Goal: Information Seeking & Learning: Find specific fact

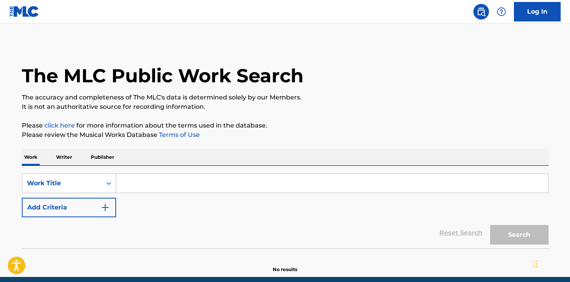
click at [147, 185] on input "Search Form" at bounding box center [332, 183] width 432 height 19
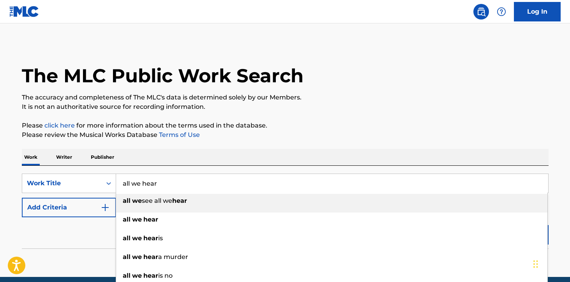
type input "all we hear"
click at [265, 136] on p "Please review the Musical Works Database Terms of Use" at bounding box center [285, 134] width 527 height 9
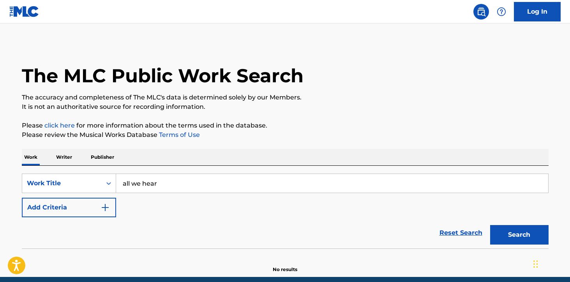
click at [76, 207] on button "Add Criteria" at bounding box center [69, 207] width 94 height 19
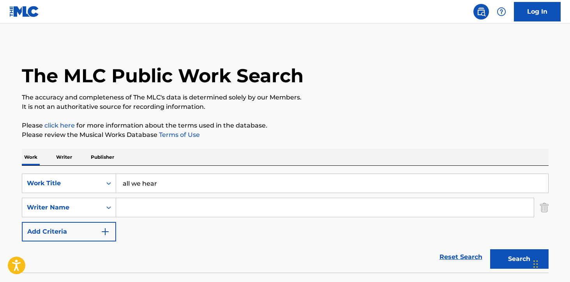
click at [161, 202] on input "Search Form" at bounding box center [325, 207] width 418 height 19
paste input "LAZIC"
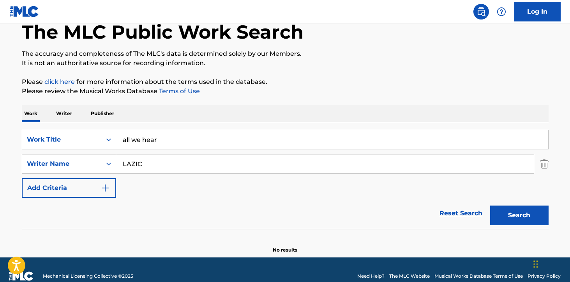
scroll to position [54, 0]
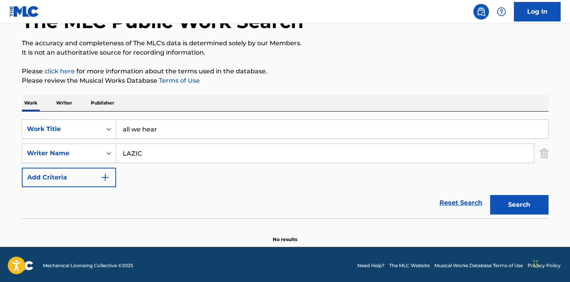
type input "LAZIC"
click at [509, 204] on button "Search" at bounding box center [520, 204] width 58 height 19
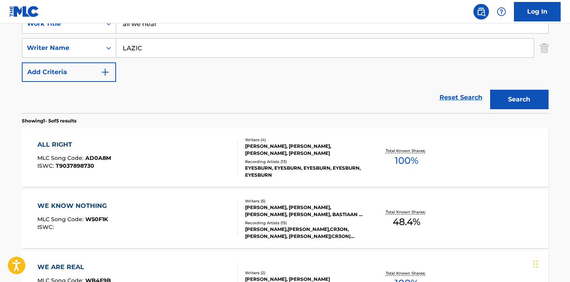
scroll to position [0, 0]
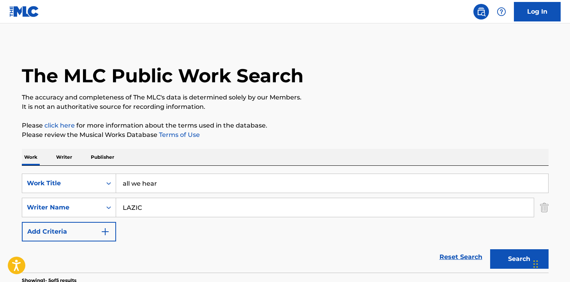
click at [192, 182] on input "all we hear" at bounding box center [332, 183] width 432 height 19
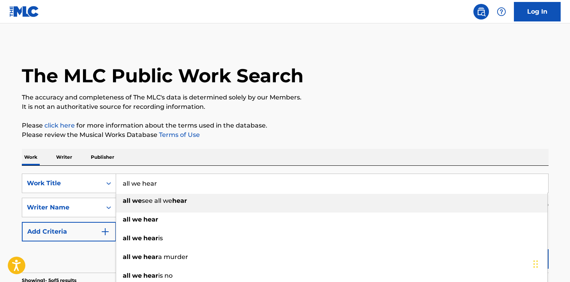
click at [192, 182] on input "all we hear" at bounding box center [332, 183] width 432 height 19
paste input "“Coming For You"
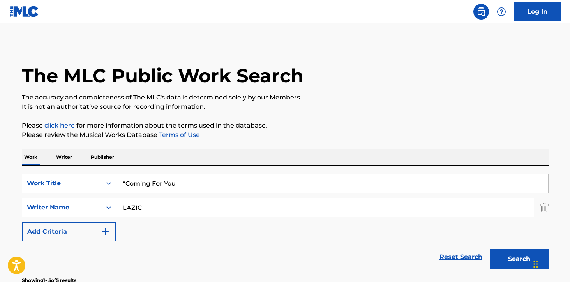
click at [127, 183] on input "“Coming For You" at bounding box center [332, 183] width 432 height 19
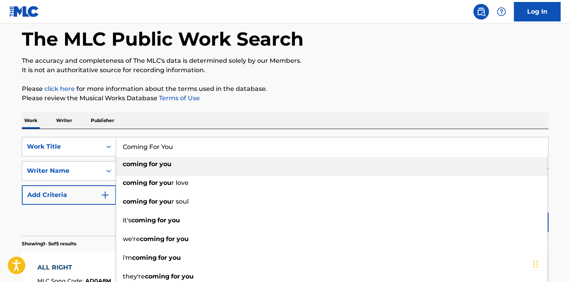
scroll to position [42, 0]
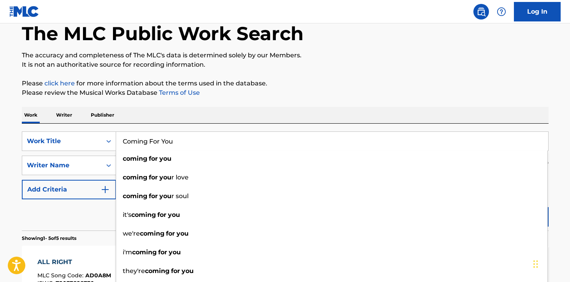
type input "Coming For You"
click at [341, 91] on p "Please review the Musical Works Database Terms of Use" at bounding box center [285, 92] width 527 height 9
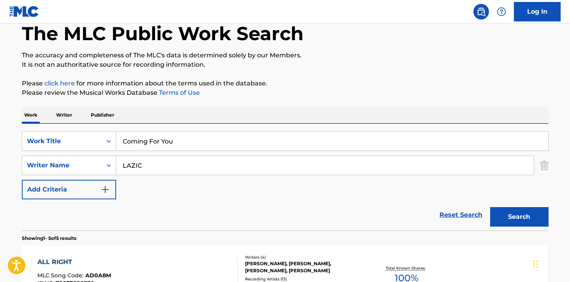
click at [507, 209] on button "Search" at bounding box center [520, 216] width 58 height 19
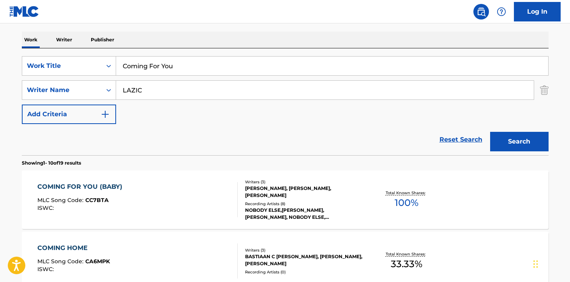
scroll to position [118, 0]
click at [330, 206] on div "NOBODY ELSE,[PERSON_NAME],[PERSON_NAME], NOBODY ELSE, [PERSON_NAME], [PERSON_NA…" at bounding box center [304, 213] width 118 height 14
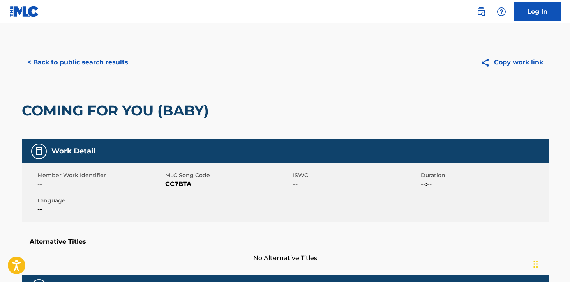
click at [72, 67] on button "< Back to public search results" at bounding box center [78, 62] width 112 height 19
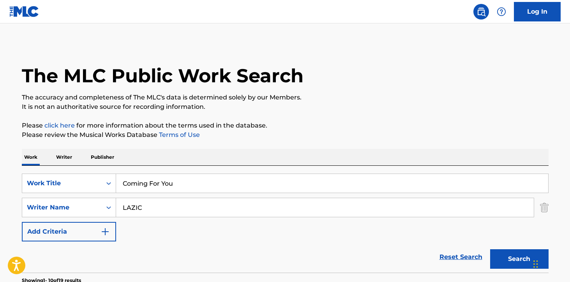
scroll to position [118, 0]
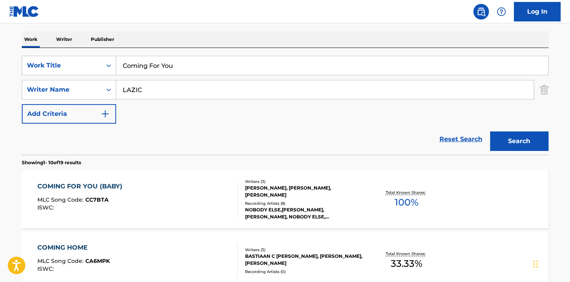
click at [189, 58] on input "Coming For You" at bounding box center [332, 65] width 432 height 19
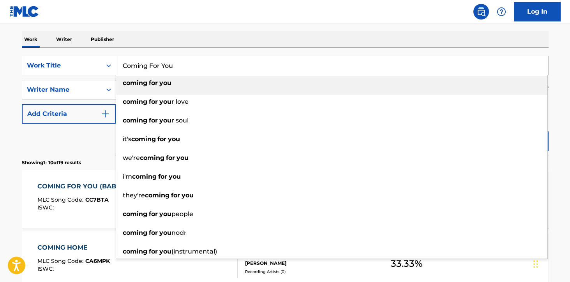
click at [189, 58] on input "Coming For You" at bounding box center [332, 65] width 432 height 19
click at [189, 61] on input "Coming For You" at bounding box center [332, 65] width 432 height 19
paste input "“All We Hear”"
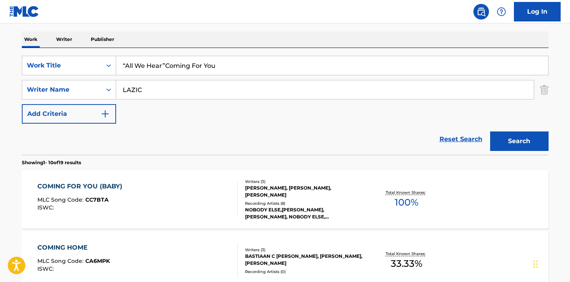
click at [229, 69] on input "“All We Hear”Coming For You" at bounding box center [332, 65] width 432 height 19
click at [126, 66] on input "“All We Hear" at bounding box center [332, 65] width 432 height 19
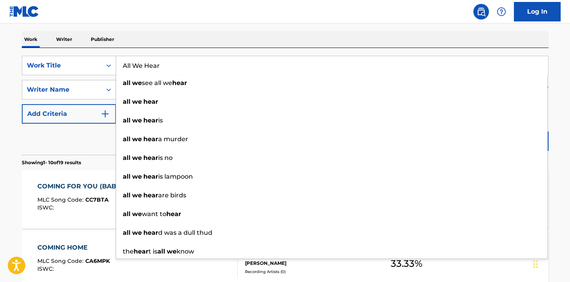
type input "All We Hear"
click at [428, 35] on div "Work Writer Publisher" at bounding box center [285, 39] width 527 height 16
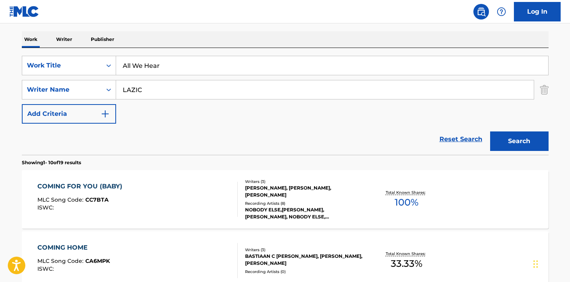
click at [530, 139] on button "Search" at bounding box center [520, 140] width 58 height 19
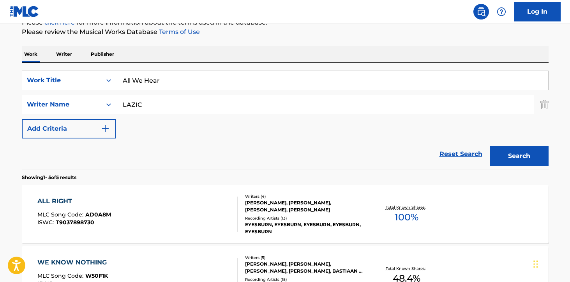
scroll to position [101, 0]
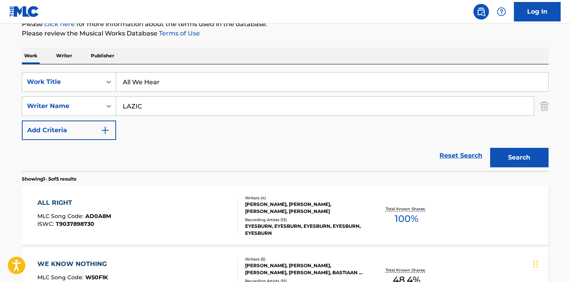
click at [133, 106] on input "LAZIC" at bounding box center [325, 106] width 418 height 19
